Goal: Information Seeking & Learning: Understand process/instructions

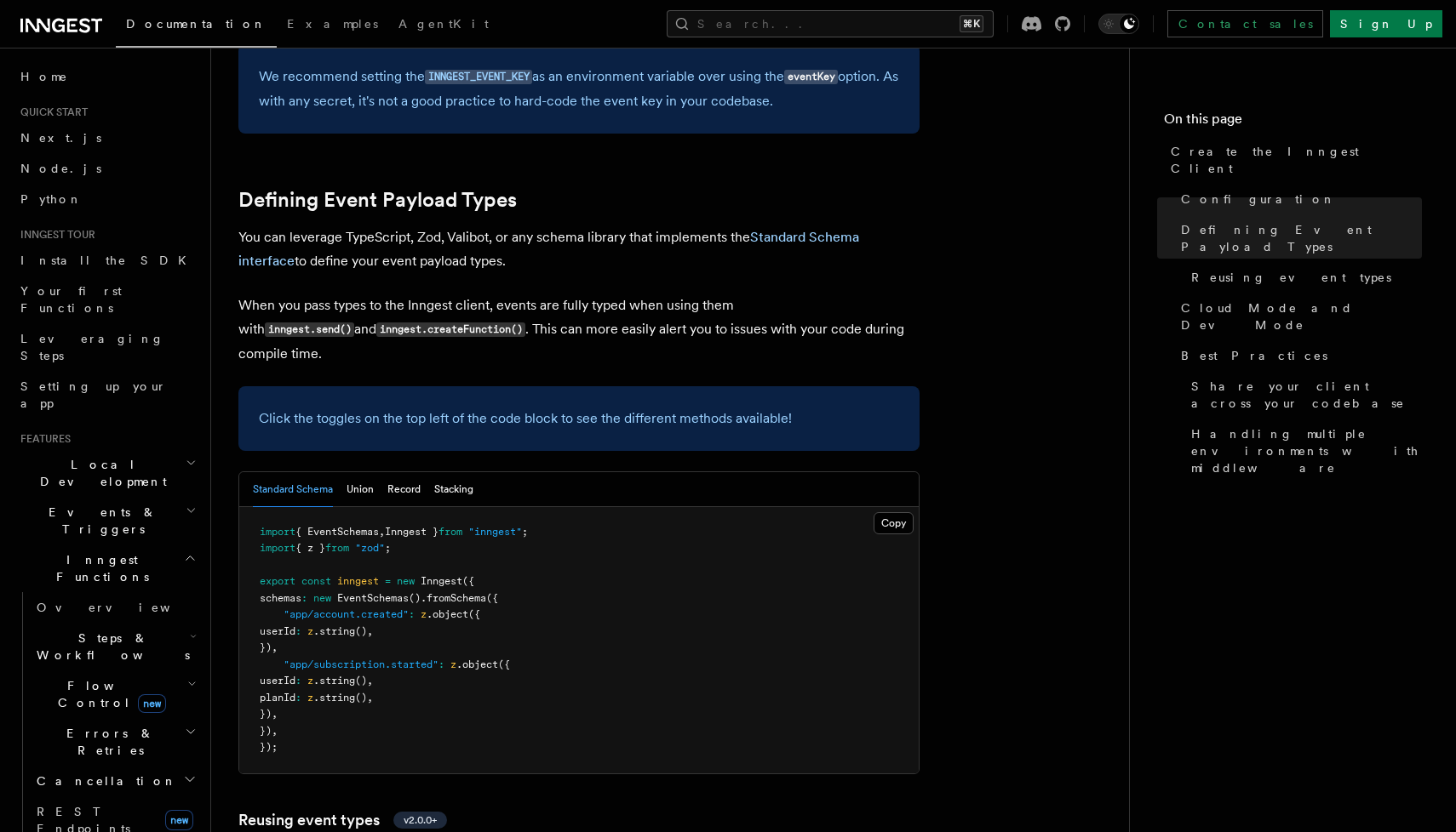
click at [298, 407] on p "Click the toggles on the top left of the code block to see the different method…" at bounding box center [579, 419] width 641 height 24
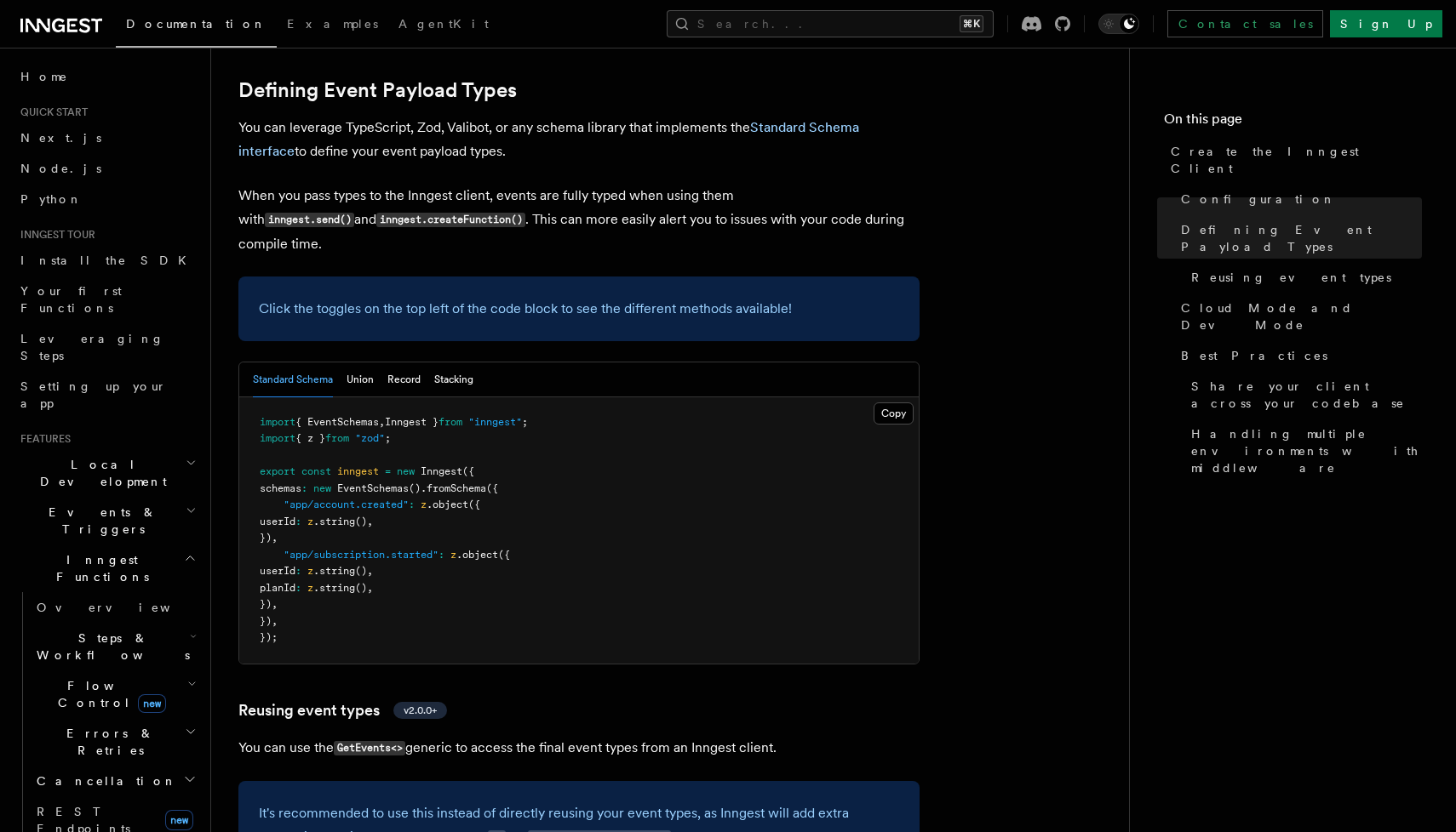
scroll to position [1511, 0]
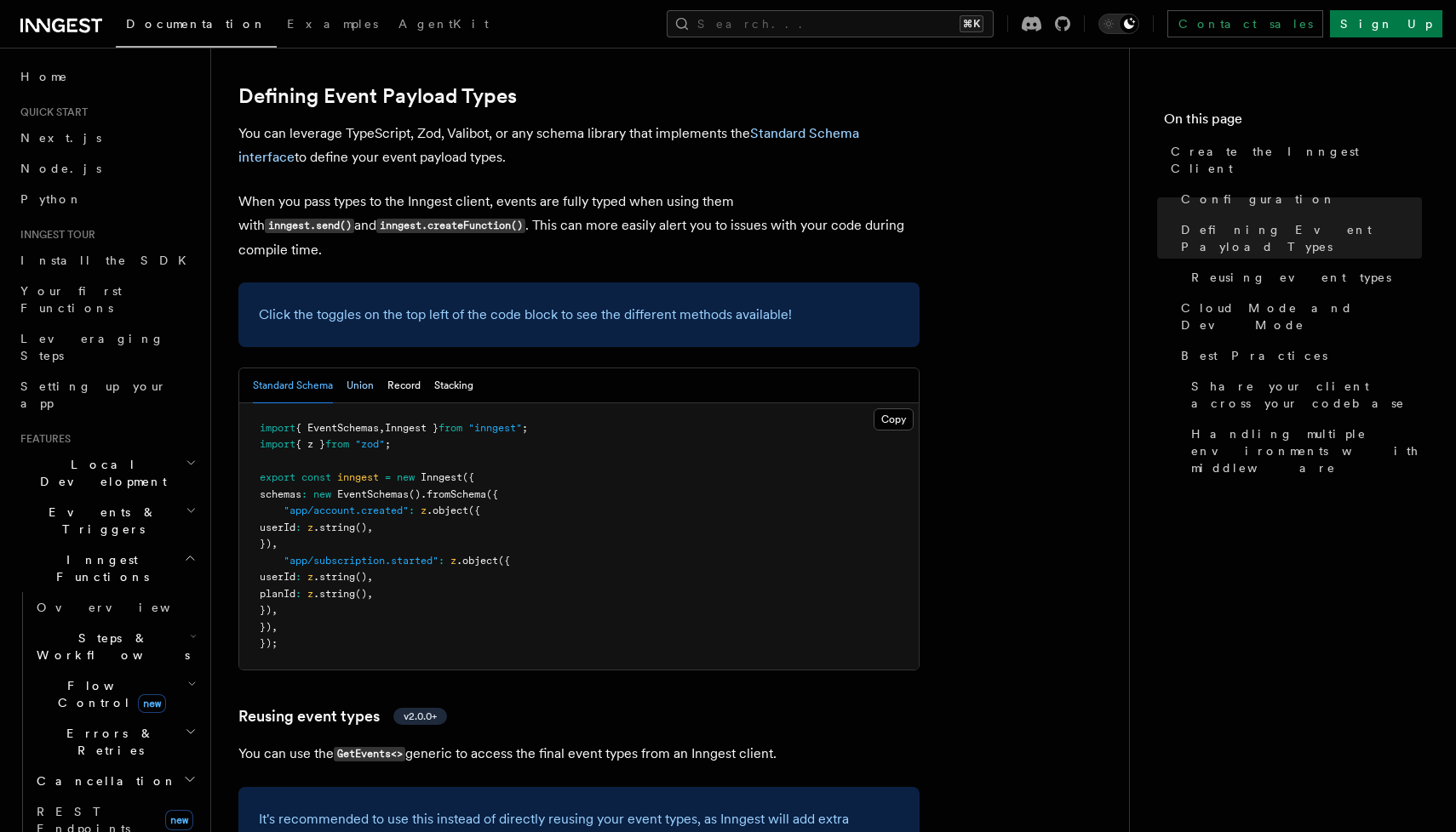
click at [361, 369] on button "Union" at bounding box center [361, 386] width 27 height 35
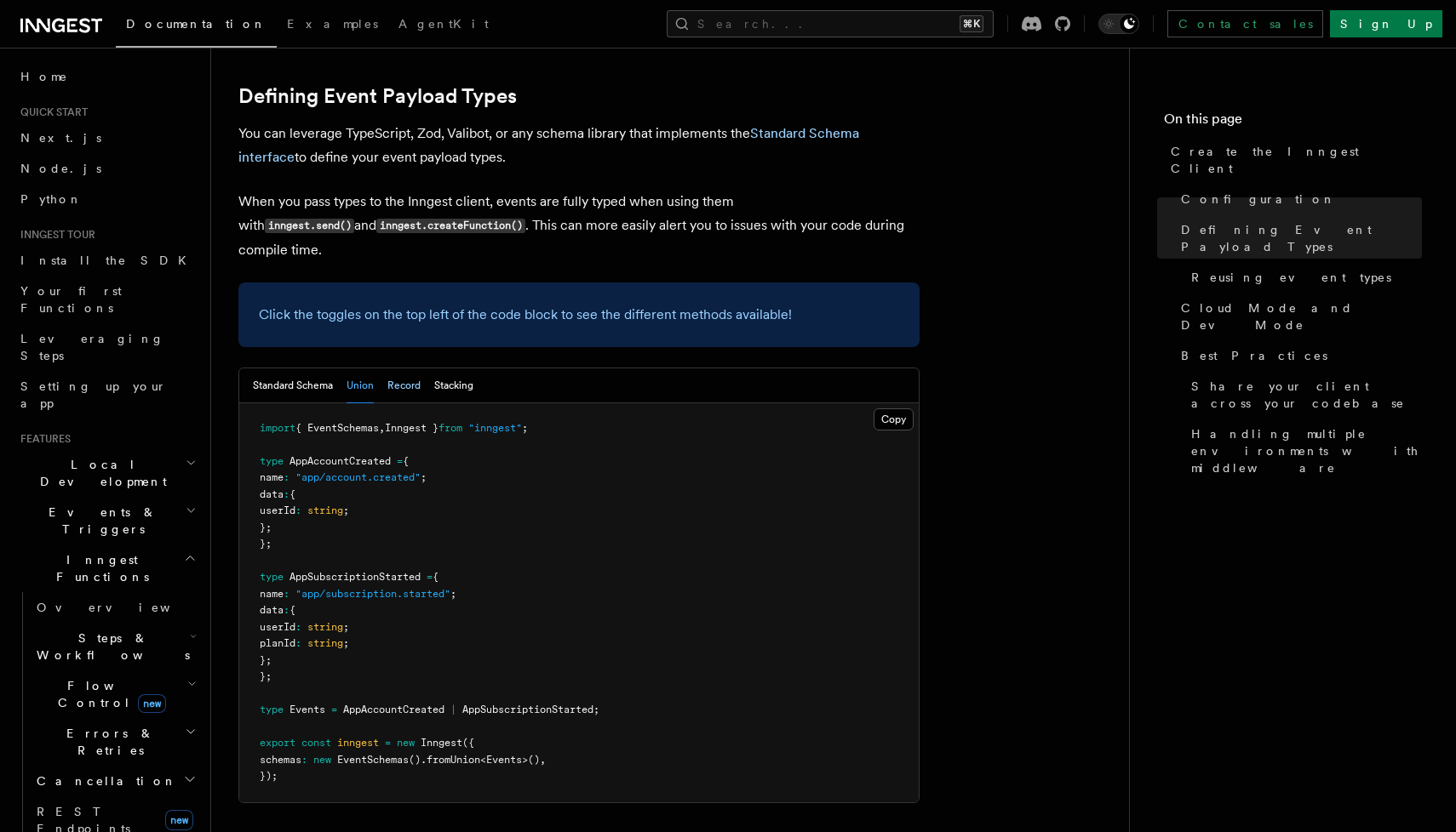
click at [403, 369] on button "Record" at bounding box center [403, 386] width 33 height 35
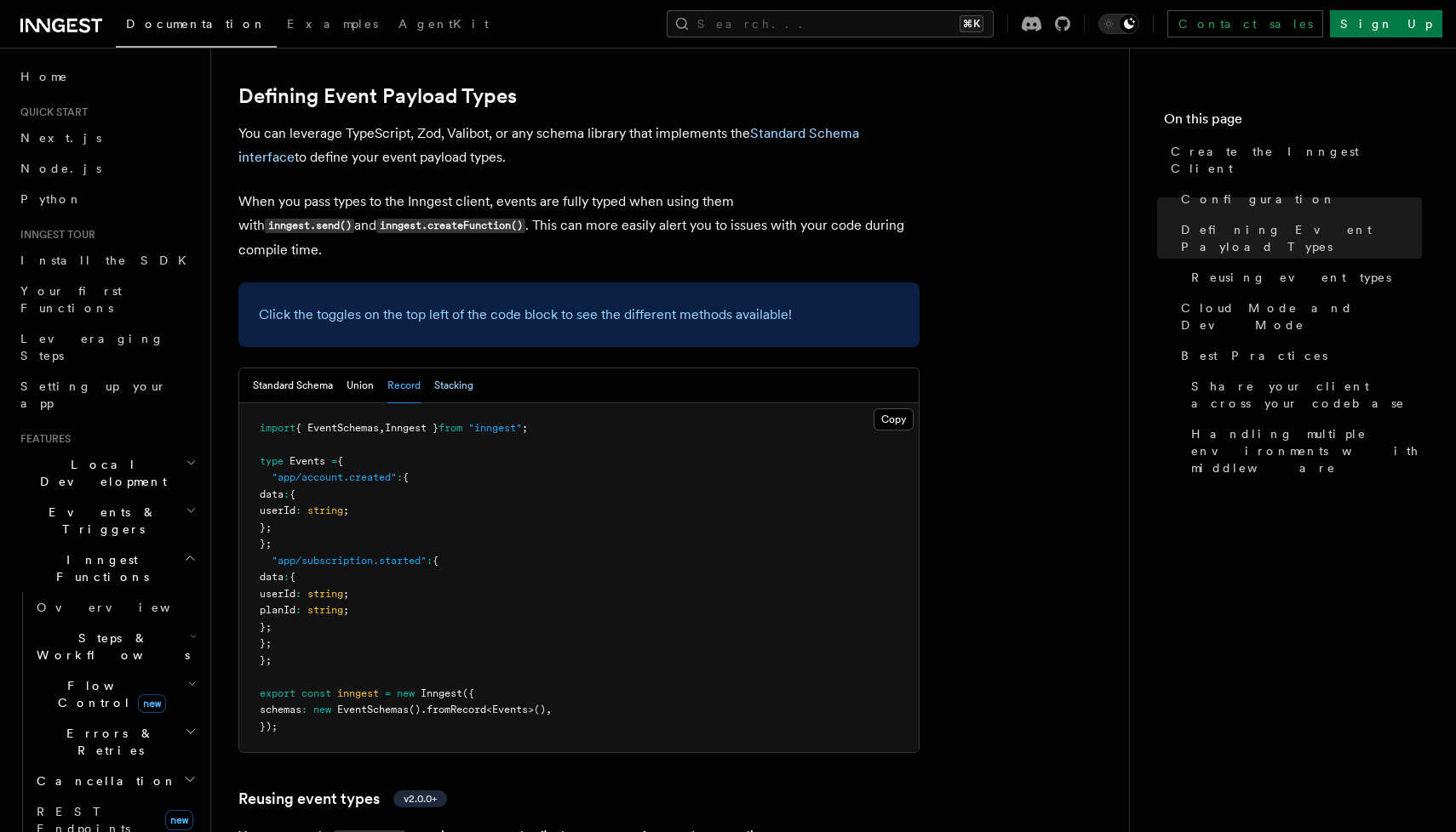
click at [452, 369] on button "Stacking" at bounding box center [454, 386] width 39 height 35
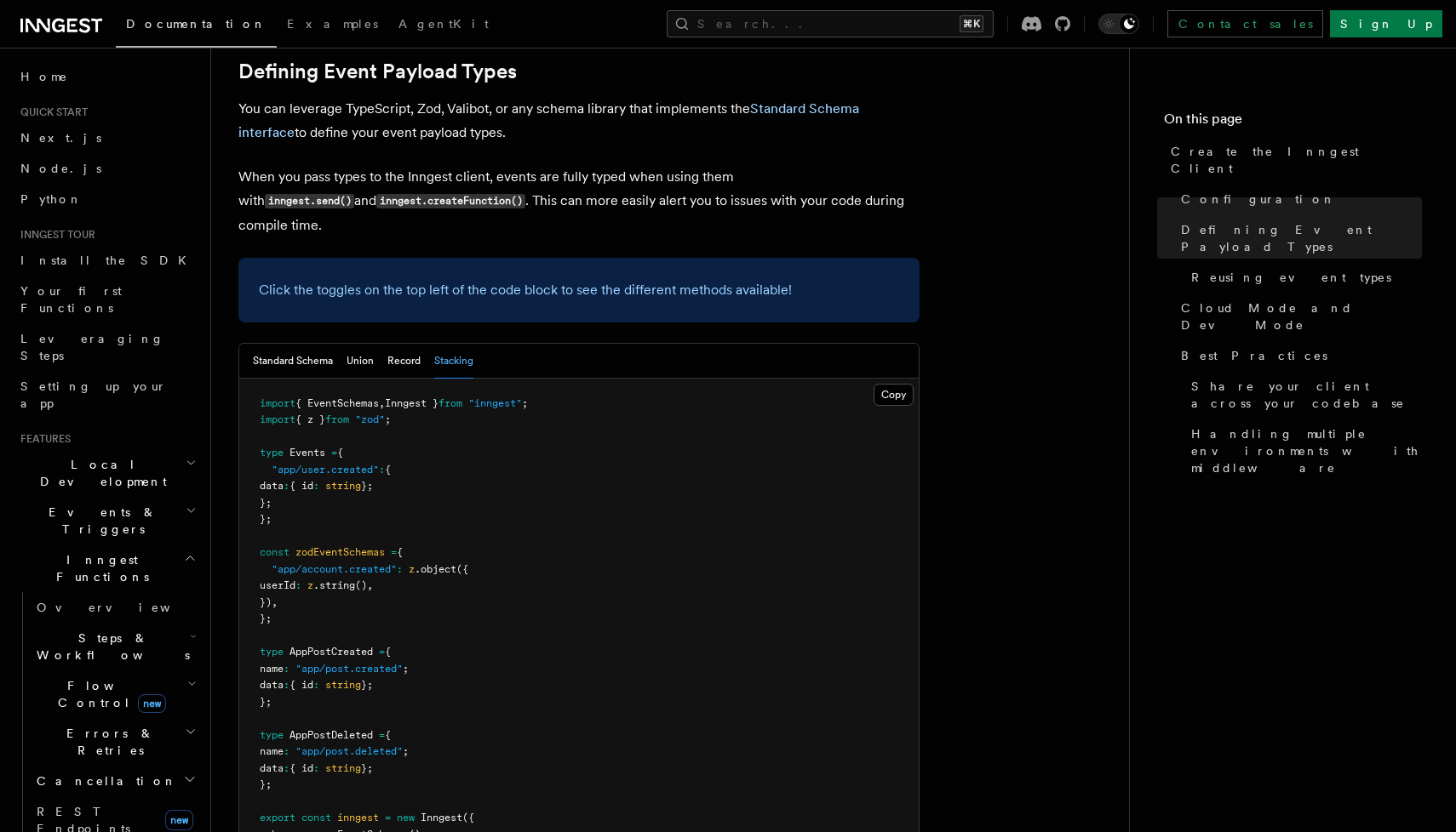
scroll to position [1536, 0]
click at [312, 343] on button "Standard Schema" at bounding box center [292, 360] width 80 height 35
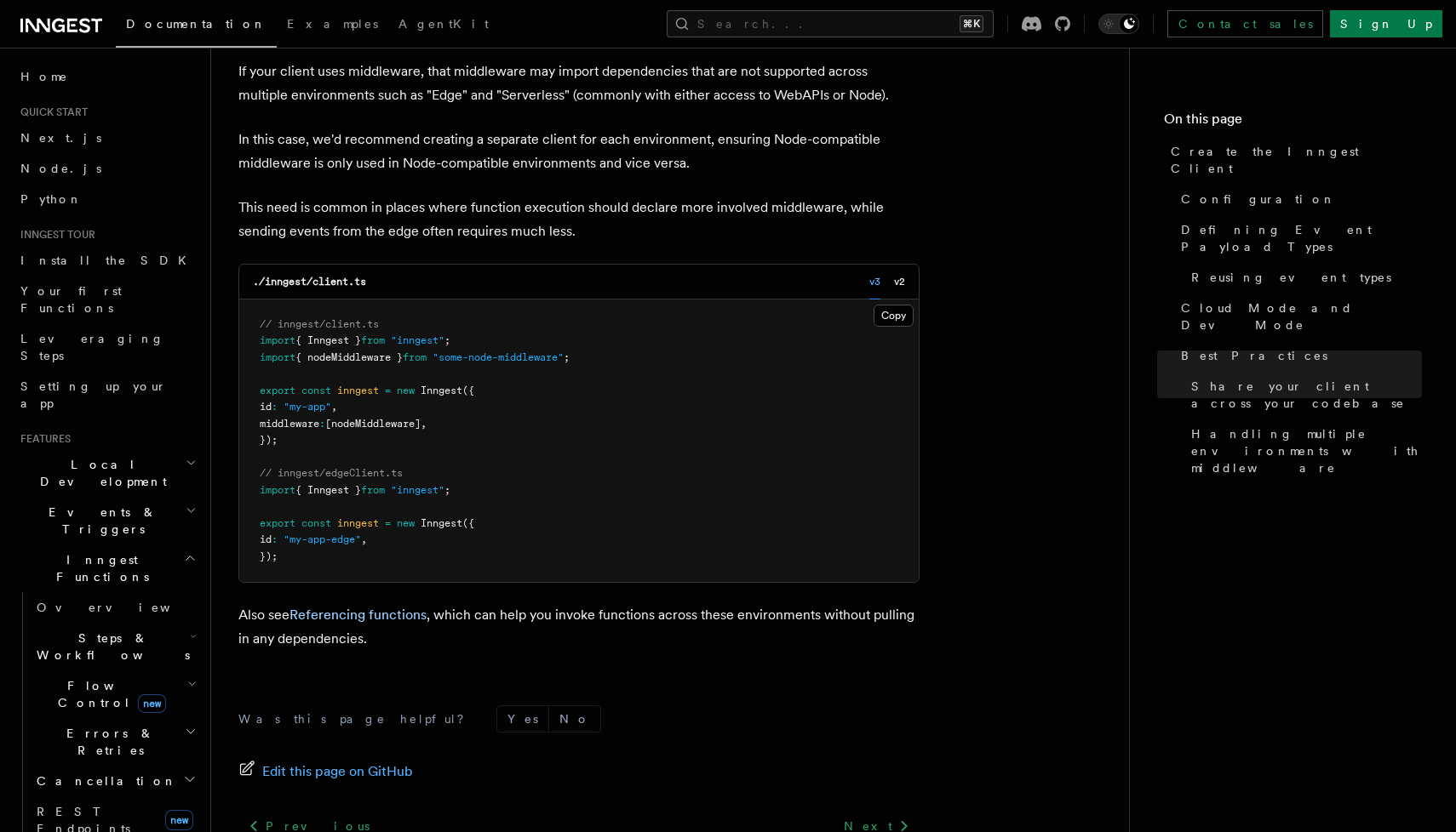
scroll to position [3587, 0]
click at [90, 677] on span "Flow Control new" at bounding box center [109, 694] width 158 height 34
click at [85, 759] on span "Singleton" at bounding box center [101, 766] width 97 height 14
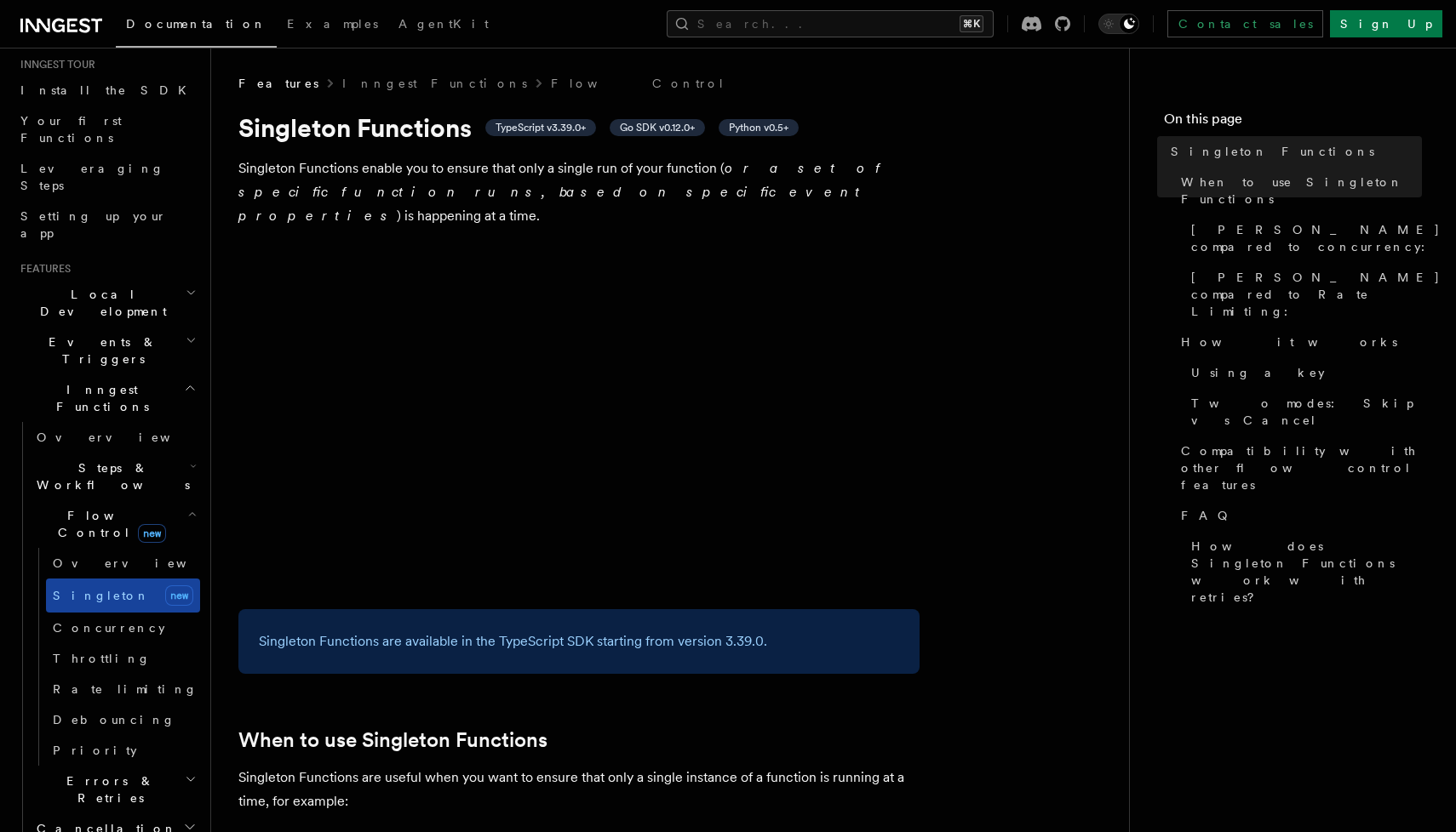
scroll to position [211, 0]
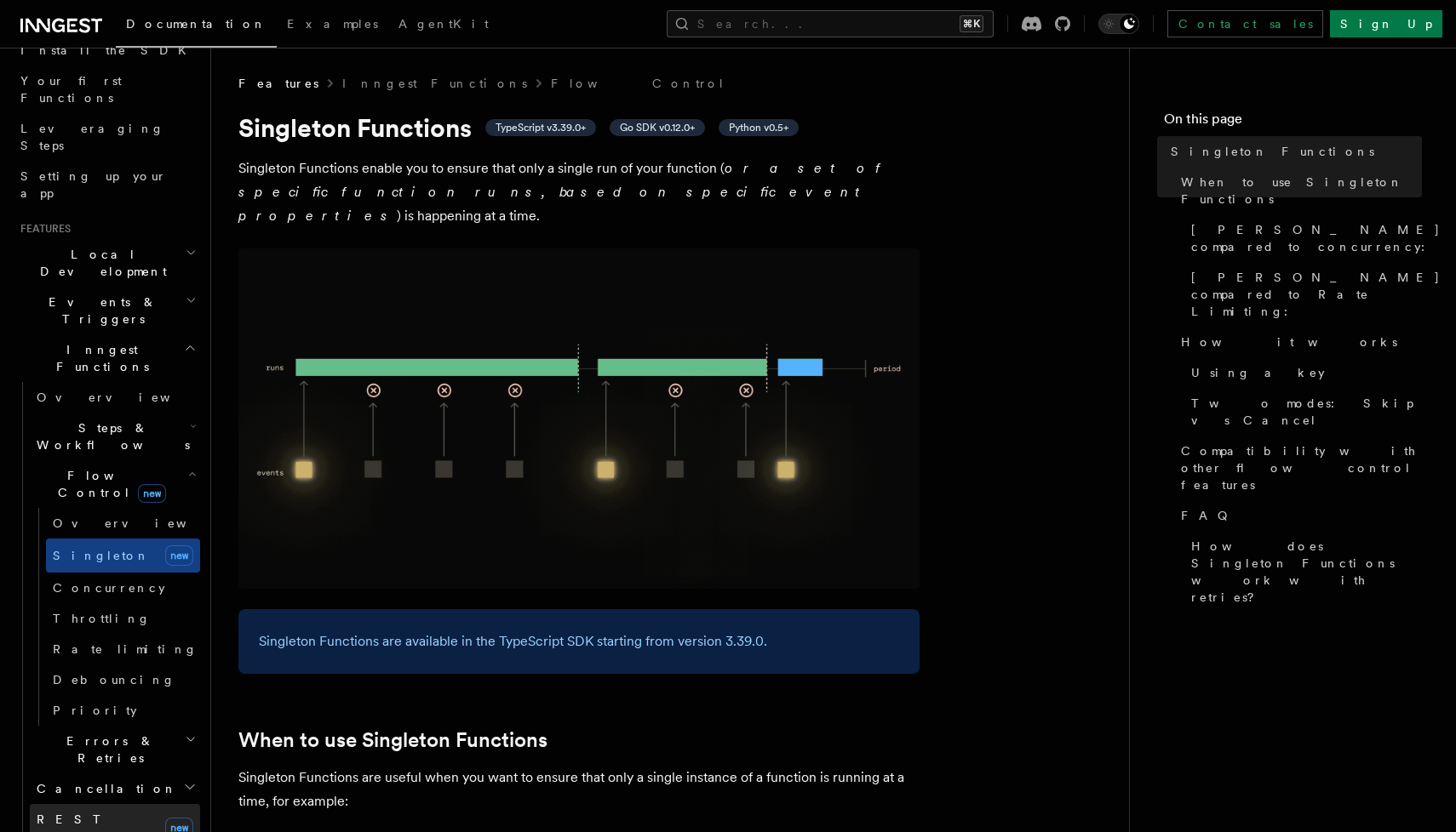
click at [98, 813] on span "REST Endpoints" at bounding box center [83, 829] width 93 height 31
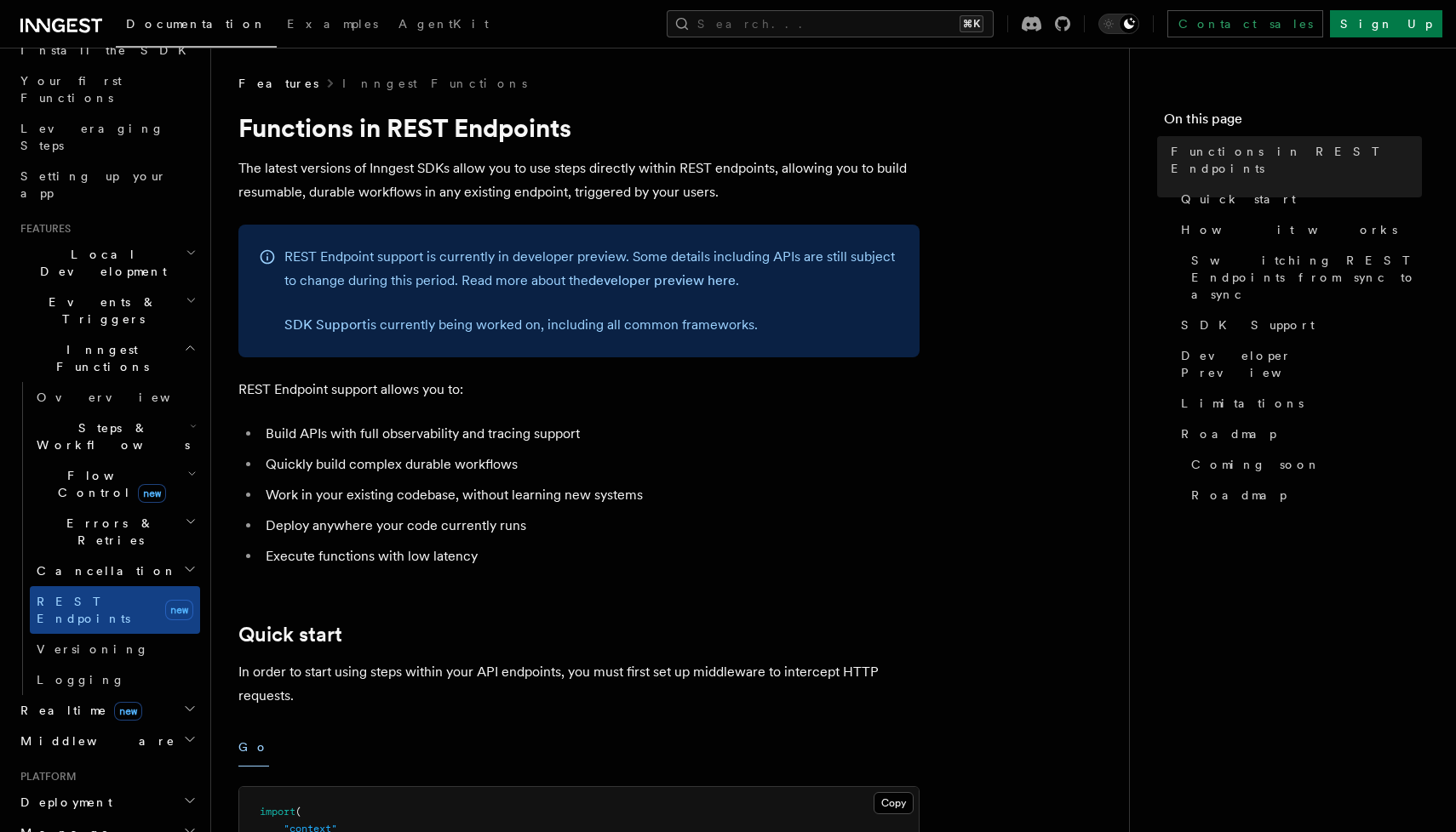
click at [114, 695] on h2 "Realtime new" at bounding box center [107, 710] width 187 height 31
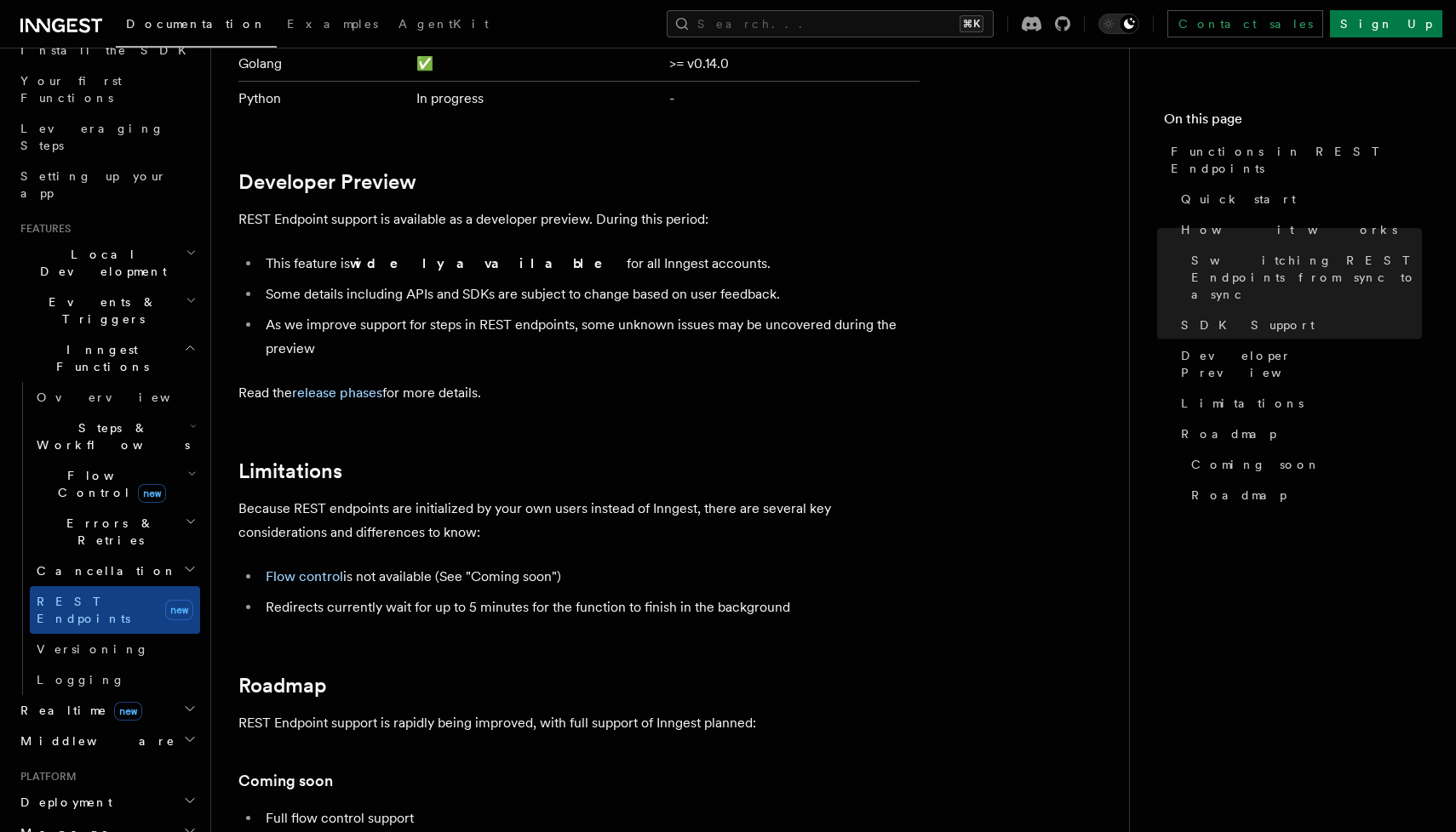
scroll to position [2780, 0]
